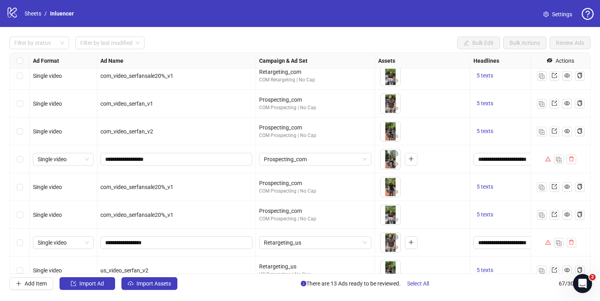
scroll to position [740, 0]
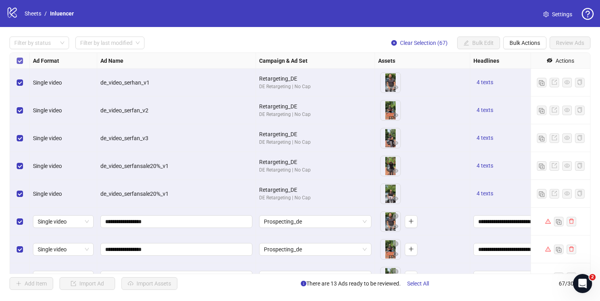
click at [20, 57] on label "Select all rows" at bounding box center [20, 60] width 6 height 9
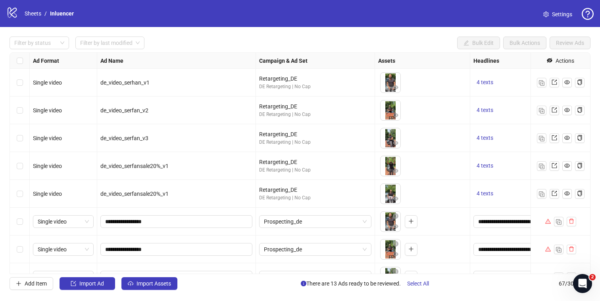
click at [23, 224] on div "Select row 6" at bounding box center [20, 222] width 20 height 28
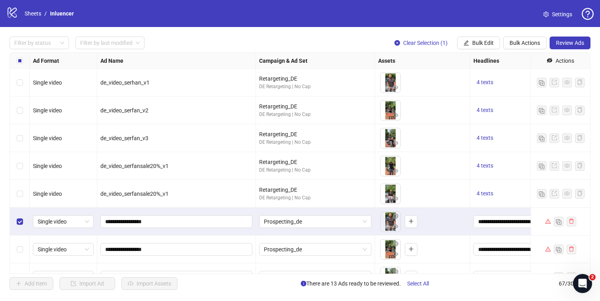
click at [22, 243] on div "Select row 7" at bounding box center [20, 249] width 20 height 28
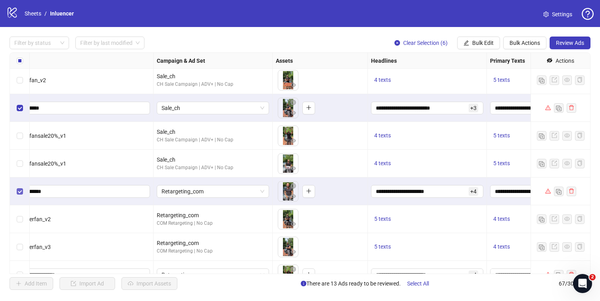
scroll to position [500, 102]
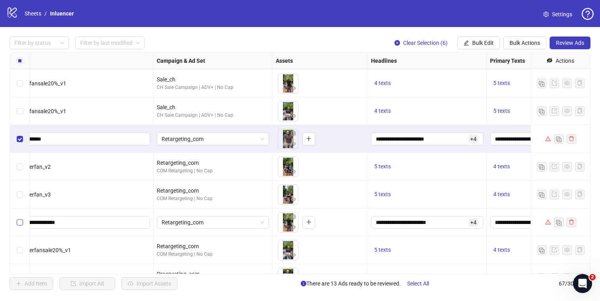
click at [21, 226] on label "Select row 24" at bounding box center [20, 222] width 6 height 9
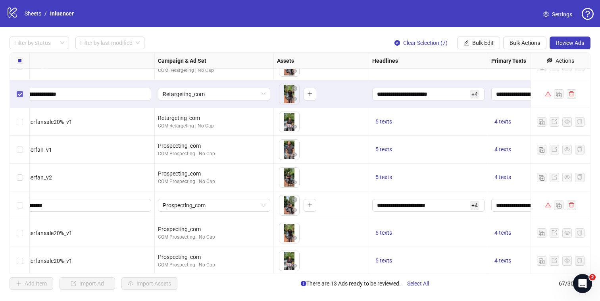
scroll to position [646, 101]
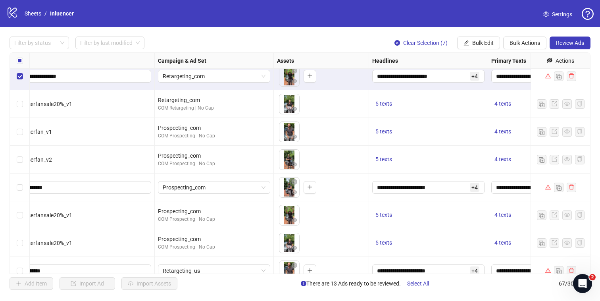
click at [19, 192] on div "Select row 28" at bounding box center [20, 188] width 20 height 28
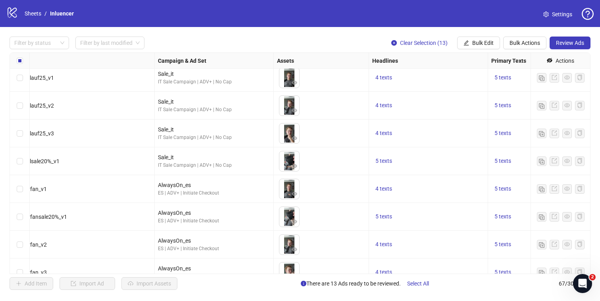
scroll to position [1657, 101]
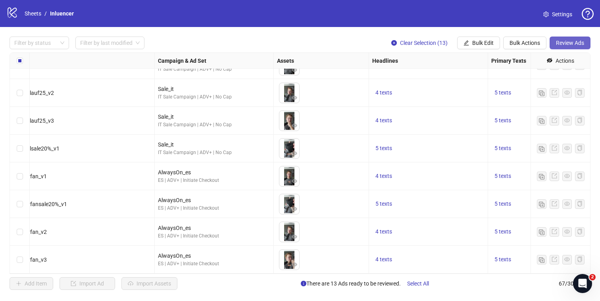
click at [575, 46] on span "Review Ads" at bounding box center [570, 43] width 28 height 6
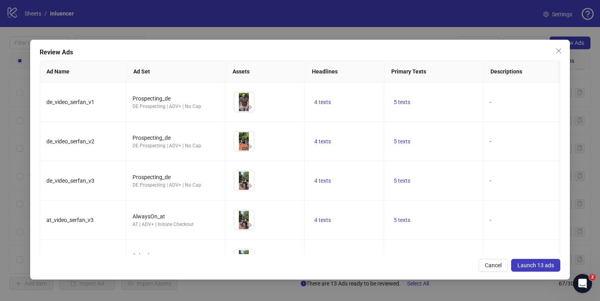
click at [534, 264] on span "Launch 13 ads" at bounding box center [536, 265] width 37 height 6
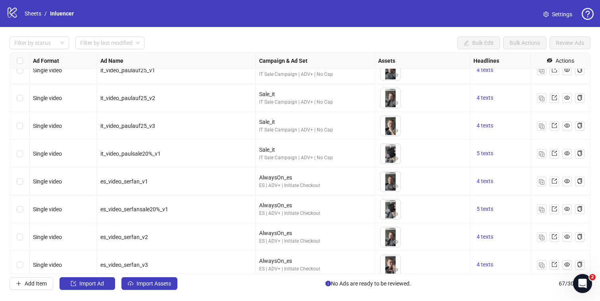
scroll to position [1641, 0]
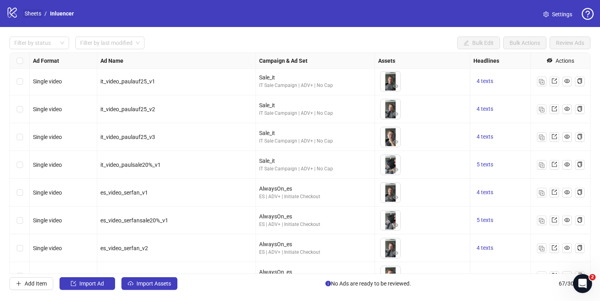
click at [33, 15] on link "Sheets" at bounding box center [33, 13] width 20 height 9
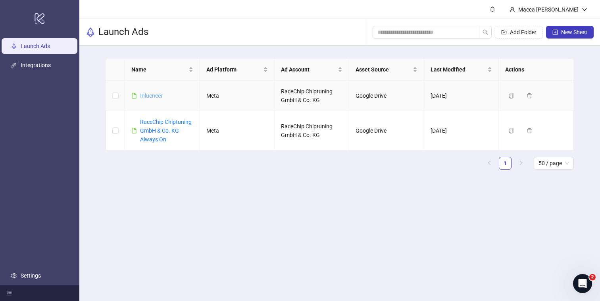
click at [157, 95] on link "Inluencer" at bounding box center [151, 96] width 23 height 6
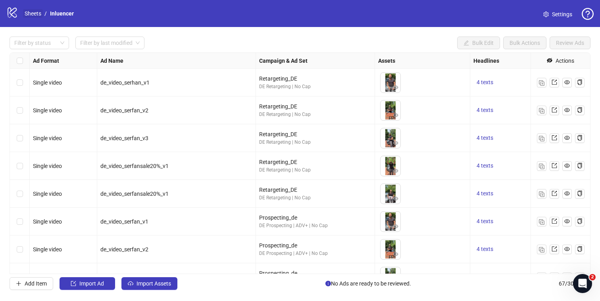
click at [30, 12] on link "Sheets" at bounding box center [33, 13] width 20 height 9
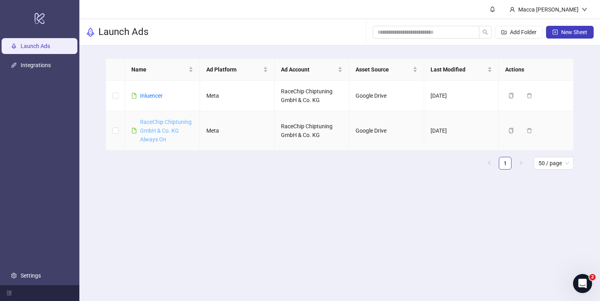
click at [159, 131] on link "RaceChip Chiptuning GmbH & Co. KG Always On" at bounding box center [166, 131] width 52 height 24
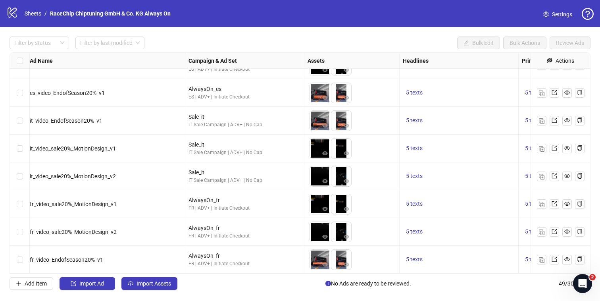
scroll to position [1157, 0]
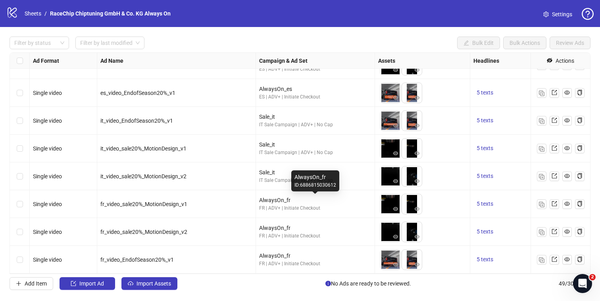
click at [273, 199] on div "AlwaysOn_fr" at bounding box center [315, 200] width 112 height 9
click at [143, 205] on span "fr_video_sale20%_MotionDesign_v1" at bounding box center [143, 204] width 87 height 6
click at [144, 204] on span "fr_video_sale20%_MotionDesign_v1" at bounding box center [143, 204] width 87 height 6
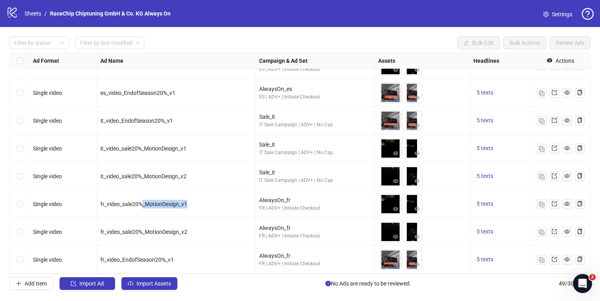
click at [144, 204] on span "fr_video_sale20%_MotionDesign_v1" at bounding box center [143, 204] width 87 height 6
click at [567, 205] on icon "eye" at bounding box center [568, 204] width 6 height 6
click at [173, 192] on div "fr_video_sale20%_MotionDesign_v1" at bounding box center [176, 204] width 159 height 28
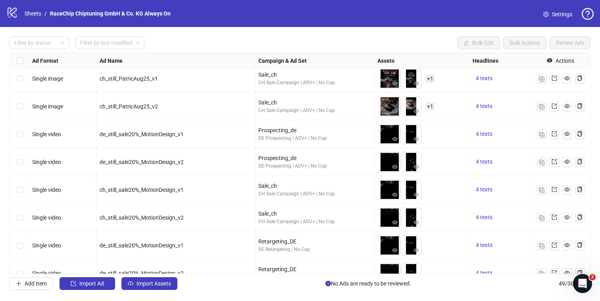
scroll to position [0, 1]
